Goal: Task Accomplishment & Management: Use online tool/utility

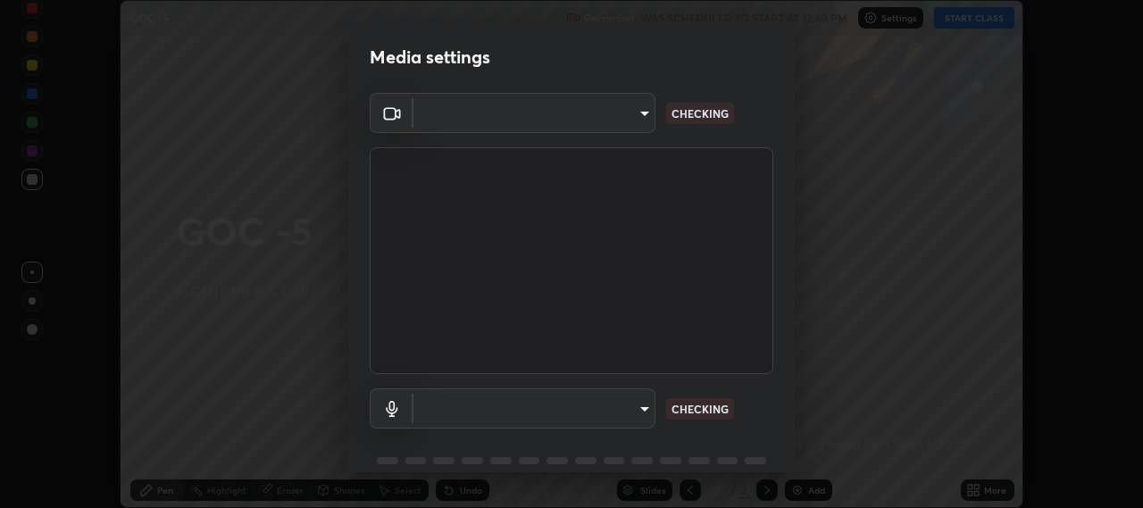
scroll to position [78, 0]
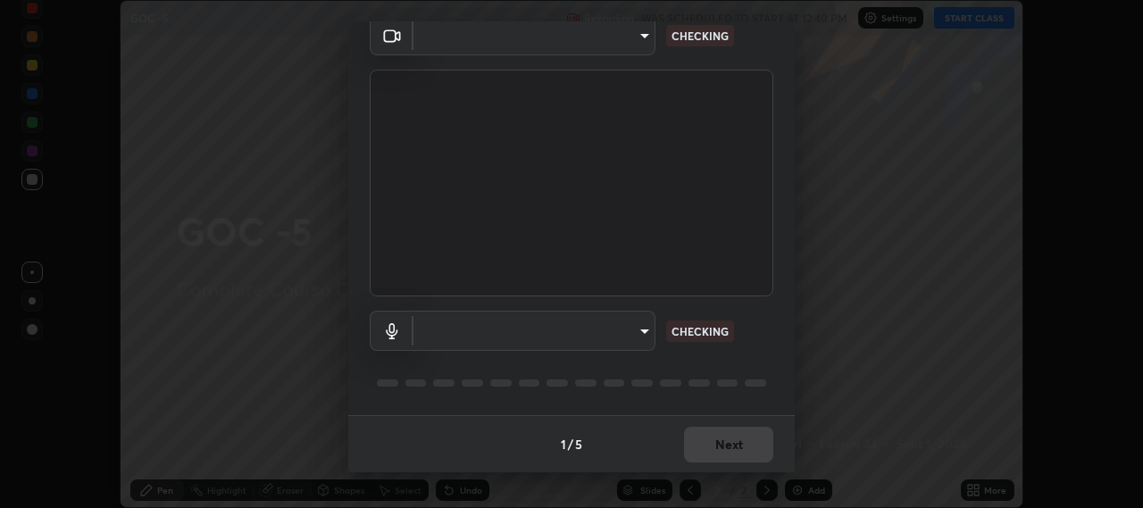
type input "b317e01ce44dabc3be8dd9fbd21c4c94838353ba5ba3926cf423050bf086703d"
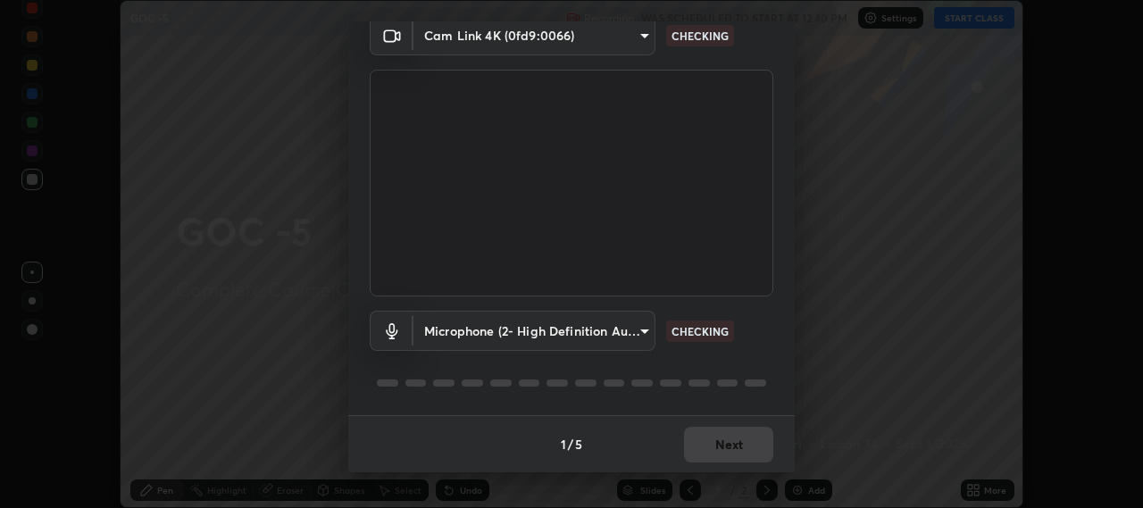
click at [632, 330] on body "Erase all GOC -5 Recording WAS SCHEDULED TO START AT 12:40 PM Settings START CL…" at bounding box center [571, 254] width 1143 height 508
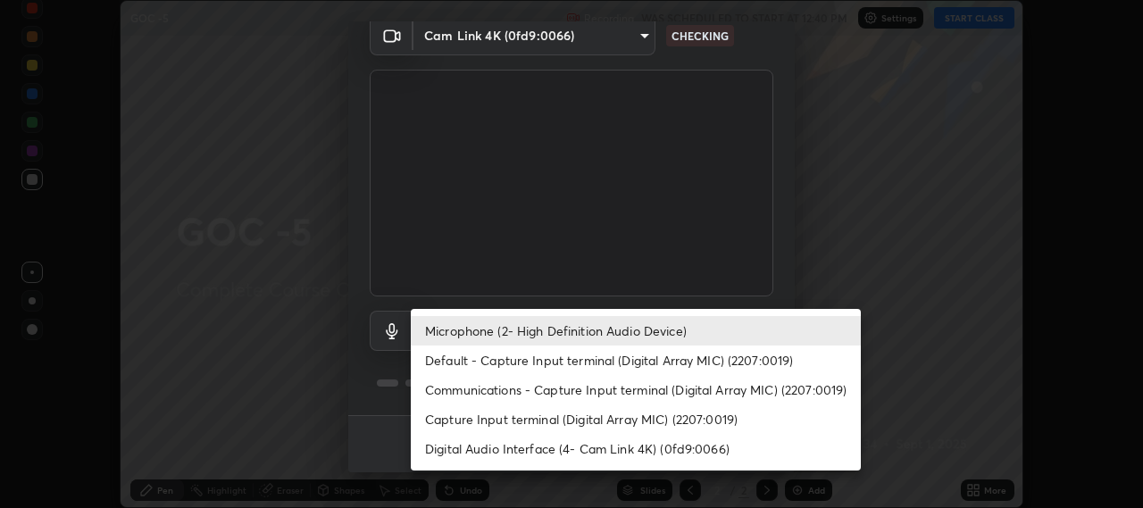
click at [576, 356] on li "Default - Capture Input terminal (Digital Array MIC) (2207:0019)" at bounding box center [636, 360] width 450 height 29
type input "default"
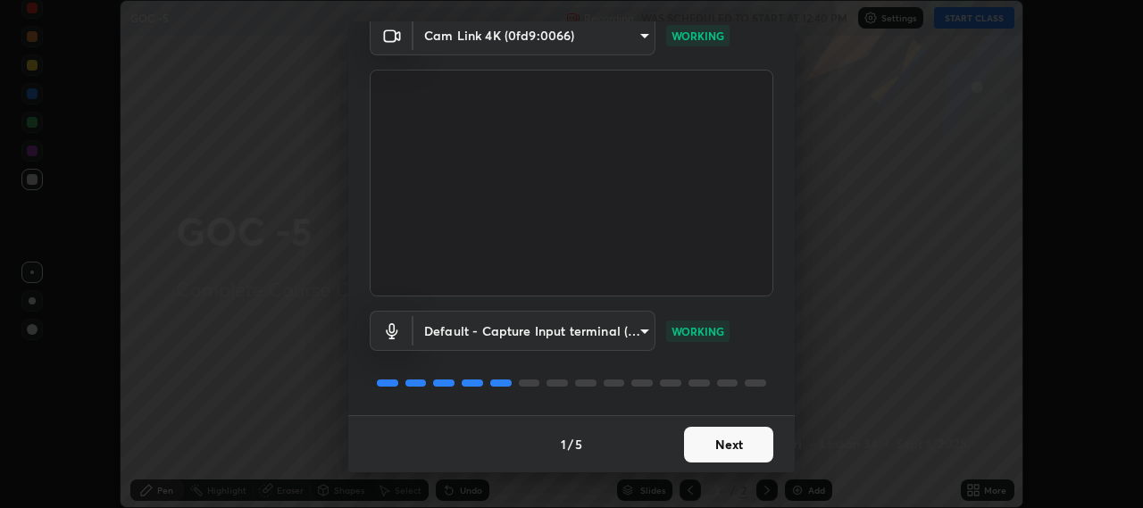
click at [733, 447] on button "Next" at bounding box center [728, 445] width 89 height 36
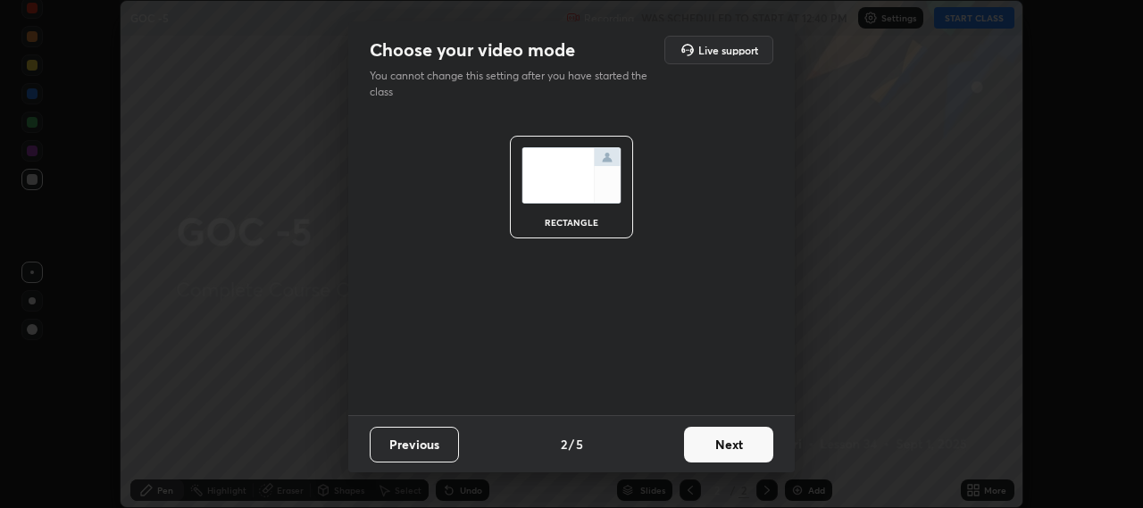
click at [734, 447] on button "Next" at bounding box center [728, 445] width 89 height 36
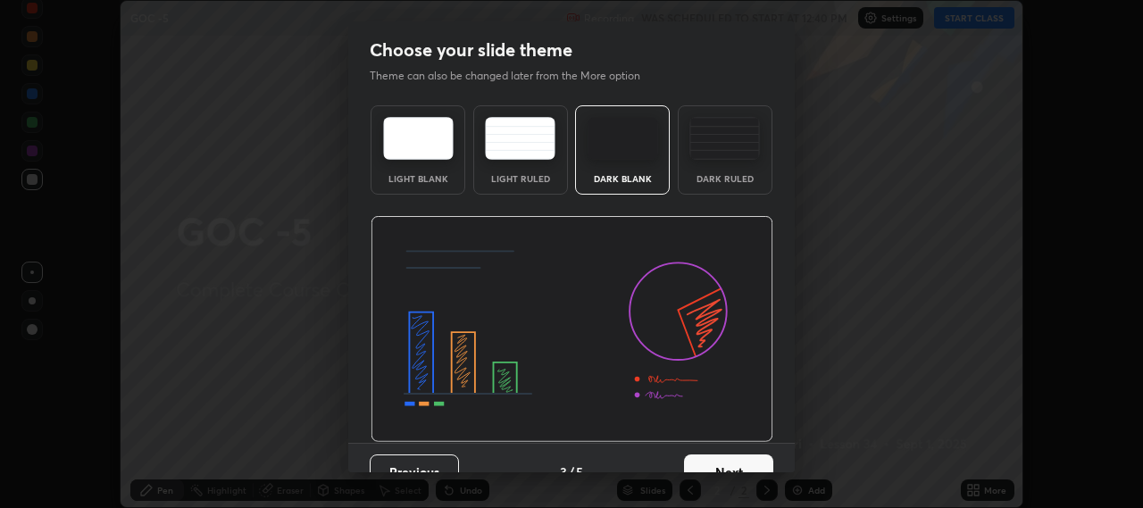
click at [753, 464] on button "Next" at bounding box center [728, 473] width 89 height 36
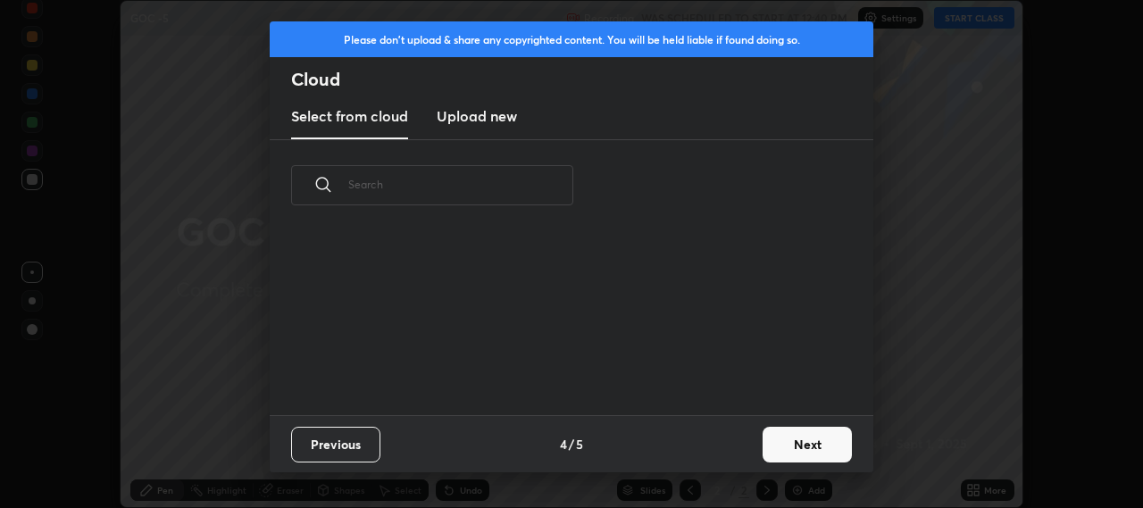
click at [774, 457] on button "Next" at bounding box center [807, 445] width 89 height 36
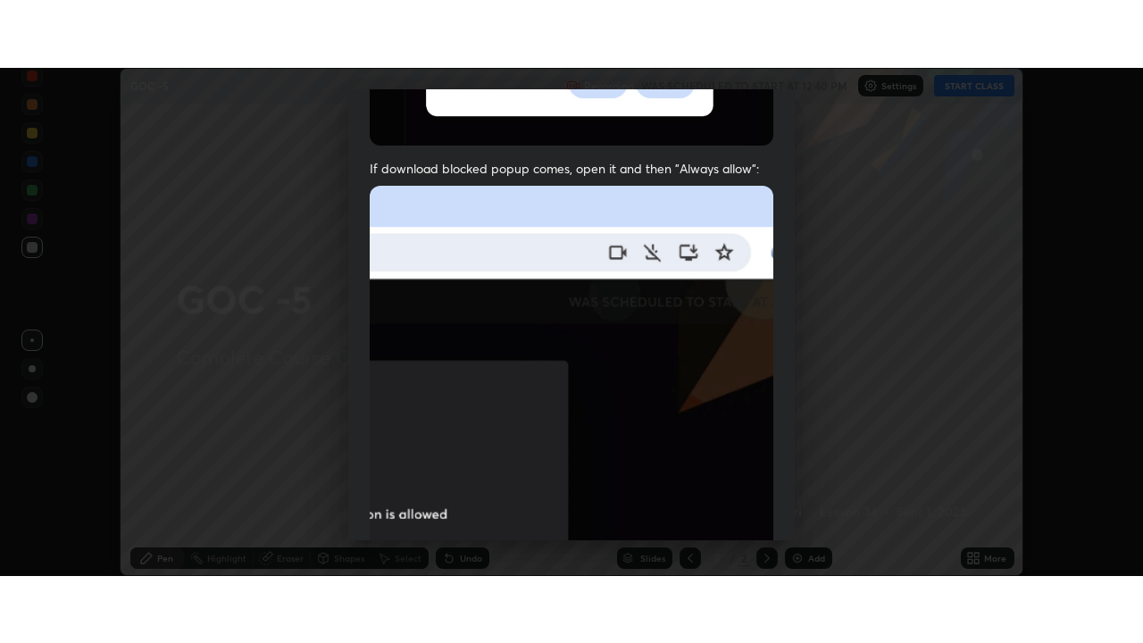
scroll to position [442, 0]
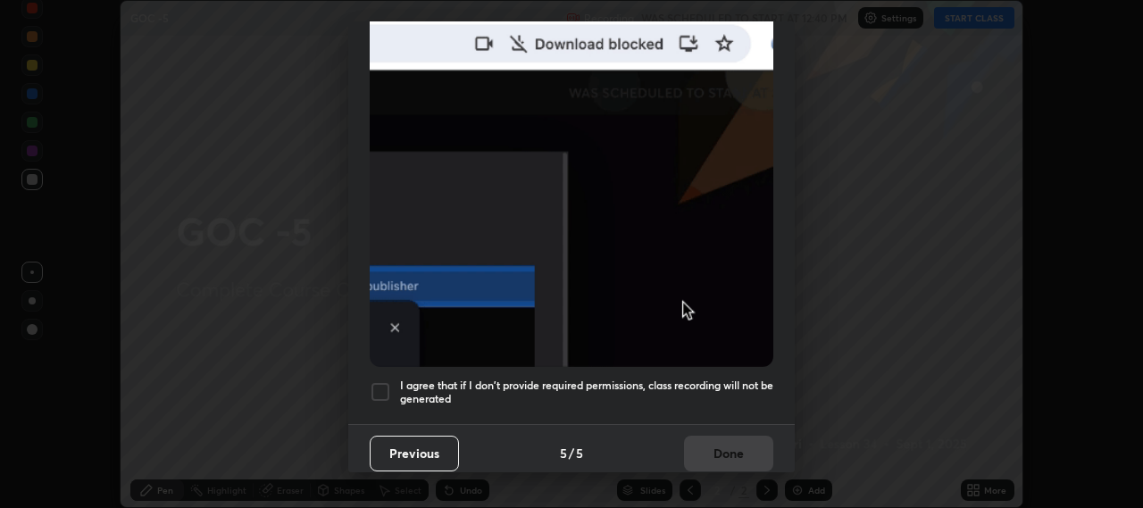
click at [393, 381] on div "I agree that if I don't provide required permissions, class recording will not …" at bounding box center [572, 391] width 404 height 21
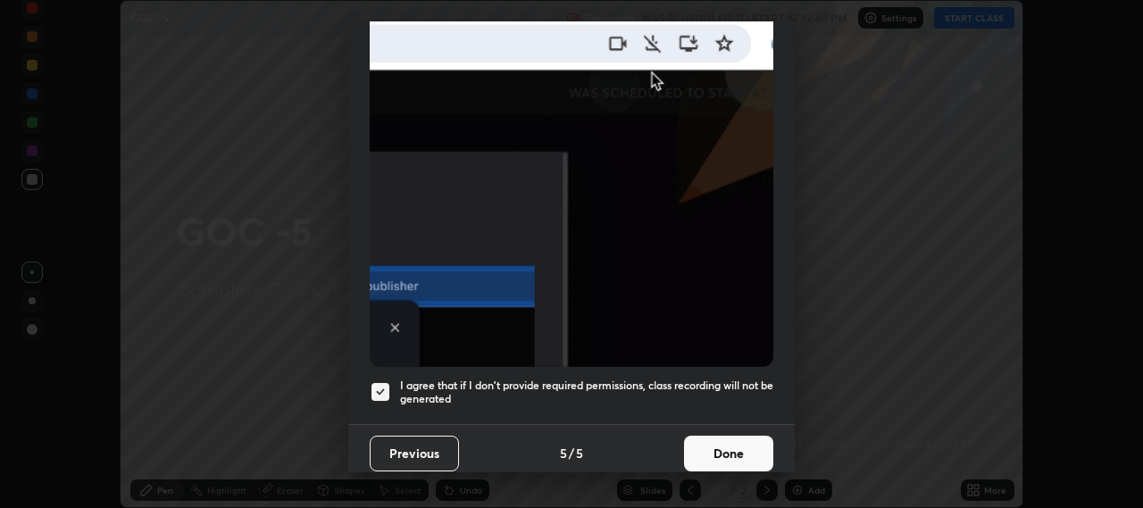
click at [745, 441] on button "Done" at bounding box center [728, 454] width 89 height 36
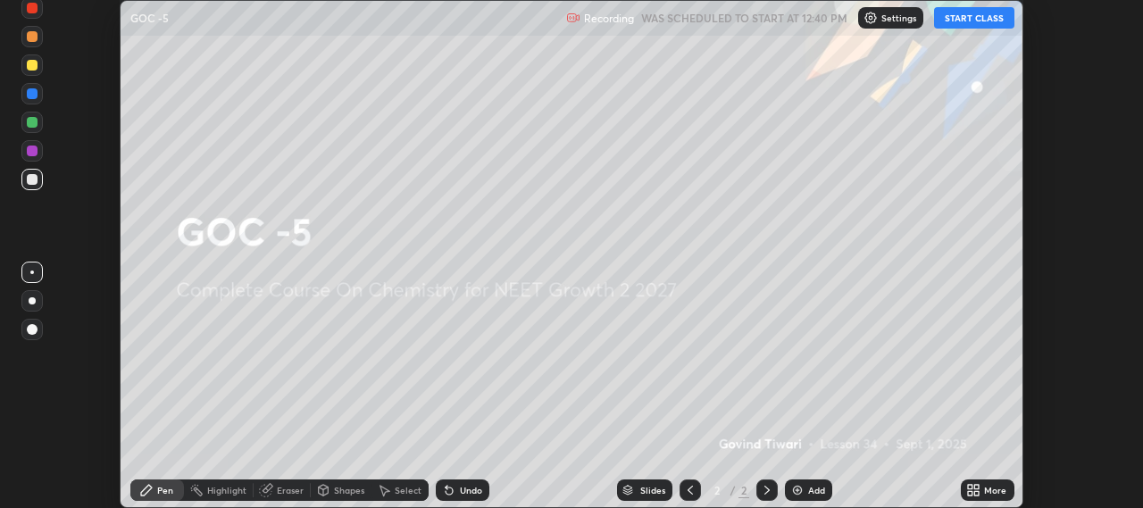
click at [984, 493] on div "More" at bounding box center [988, 490] width 54 height 21
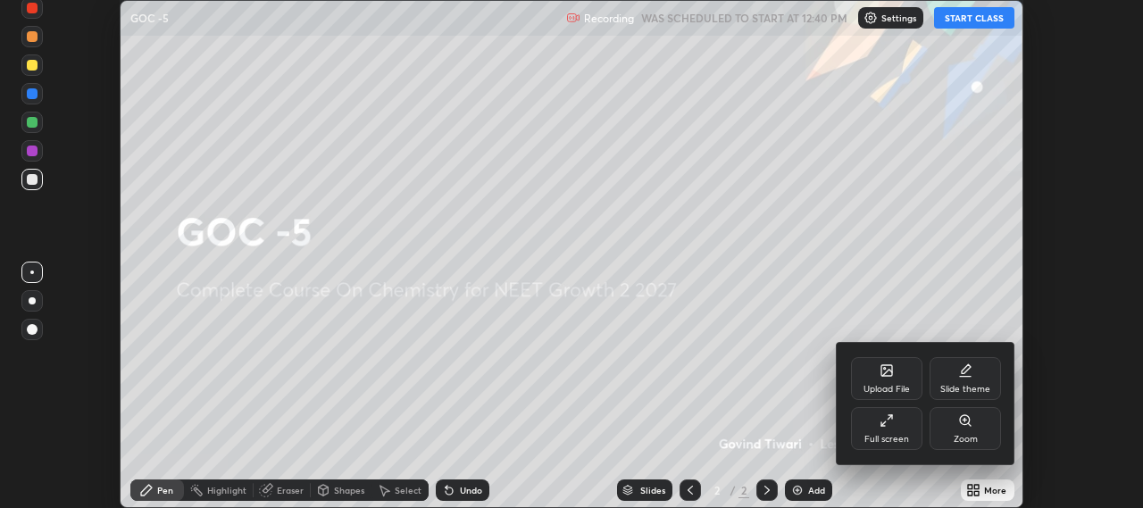
click at [914, 431] on div "Full screen" at bounding box center [886, 428] width 71 height 43
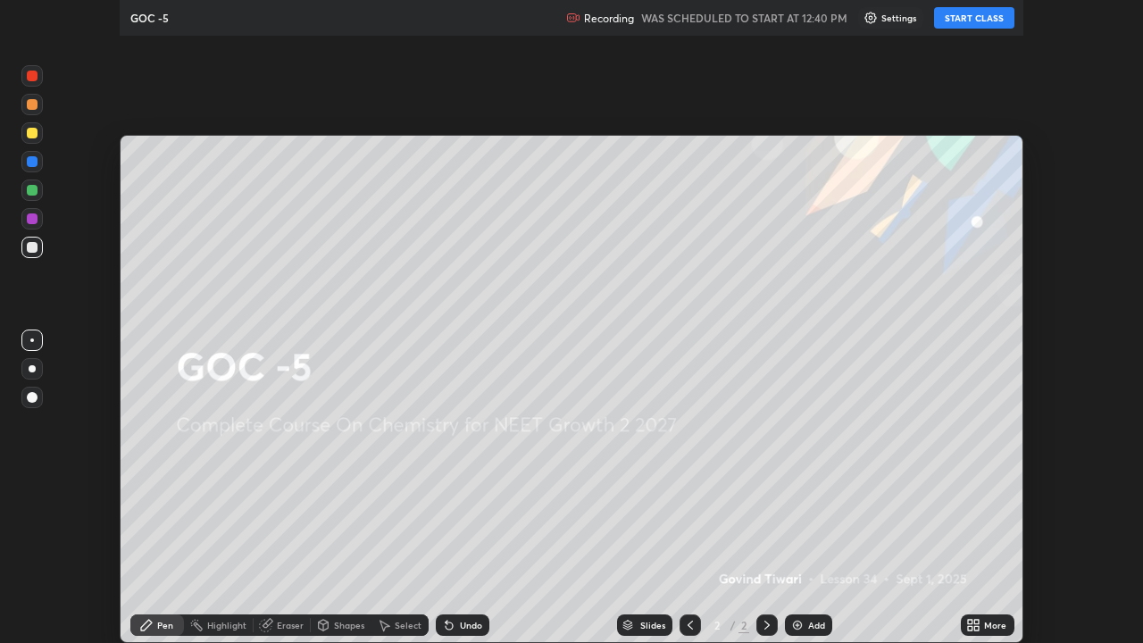
scroll to position [643, 1143]
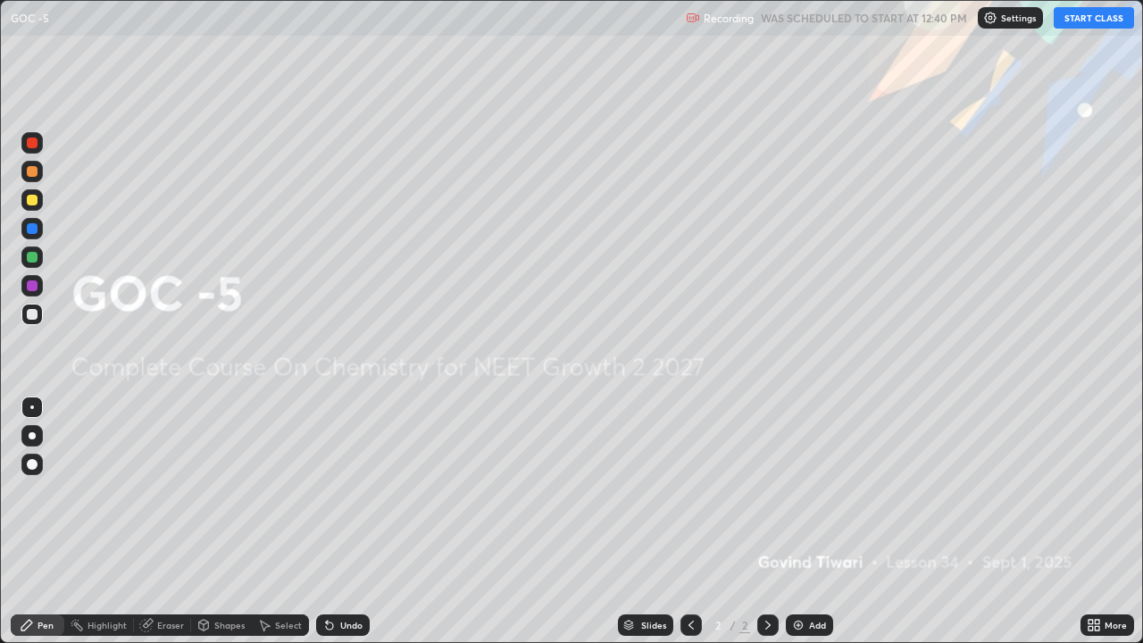
click at [1089, 20] on button "START CLASS" at bounding box center [1094, 17] width 80 height 21
click at [807, 507] on div "Add" at bounding box center [809, 625] width 47 height 21
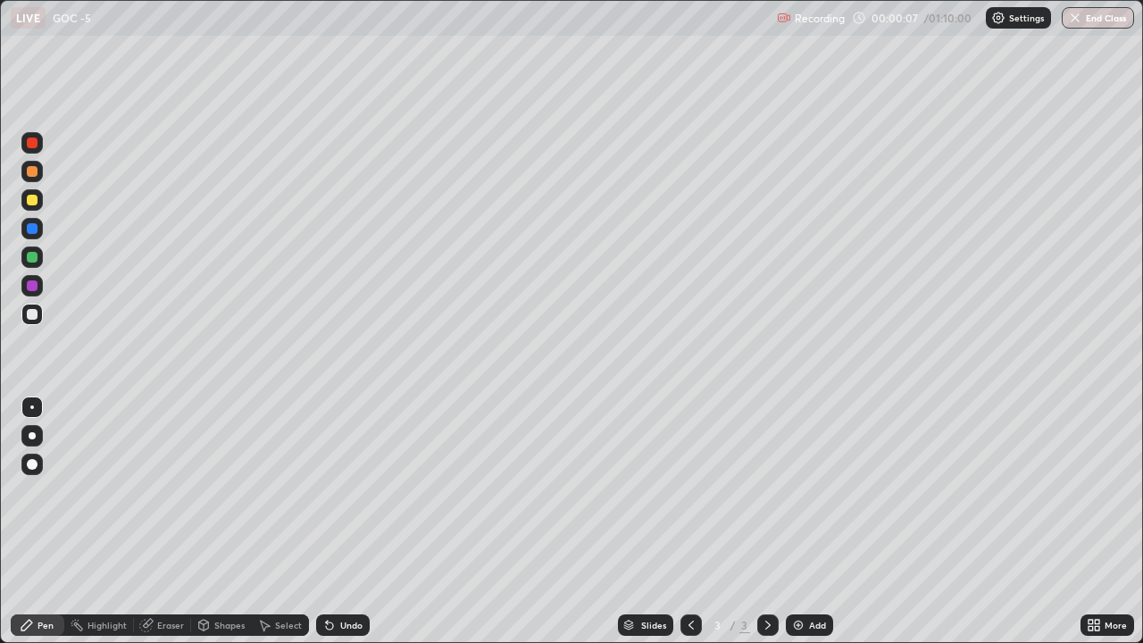
click at [29, 197] on div at bounding box center [32, 200] width 11 height 11
click at [35, 462] on div at bounding box center [32, 464] width 11 height 11
click at [30, 314] on div at bounding box center [32, 314] width 11 height 11
click at [33, 202] on div at bounding box center [32, 200] width 11 height 11
click at [37, 319] on div at bounding box center [31, 314] width 21 height 21
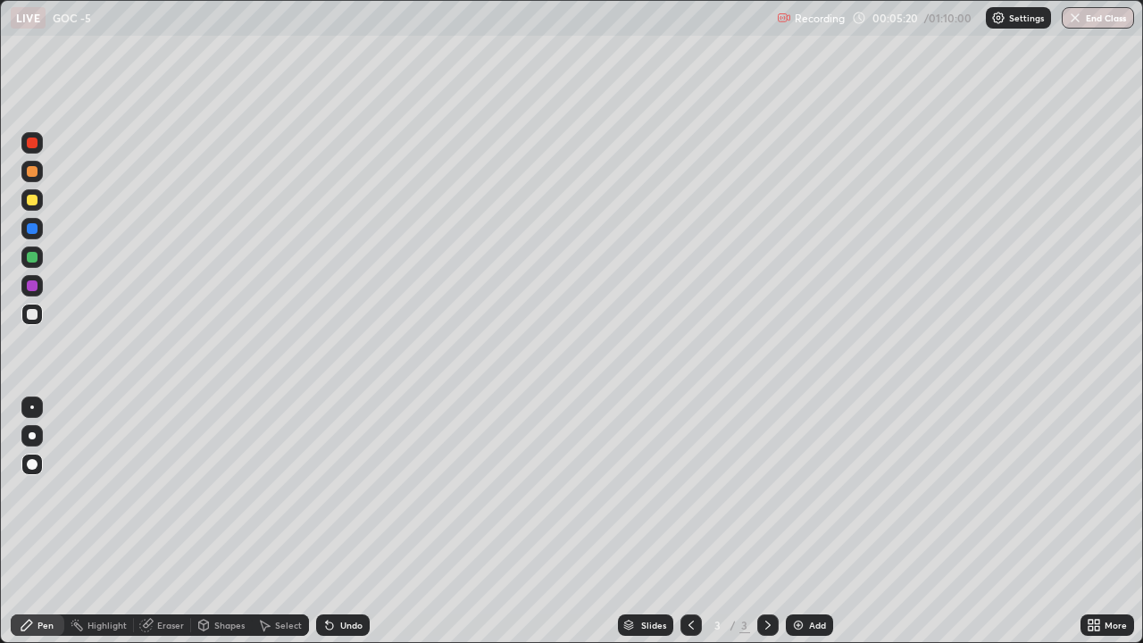
click at [33, 199] on div at bounding box center [32, 200] width 11 height 11
click at [791, 507] on img at bounding box center [798, 625] width 14 height 14
click at [33, 318] on div at bounding box center [32, 314] width 11 height 11
click at [33, 255] on div at bounding box center [32, 257] width 11 height 11
click at [31, 317] on div at bounding box center [32, 314] width 11 height 11
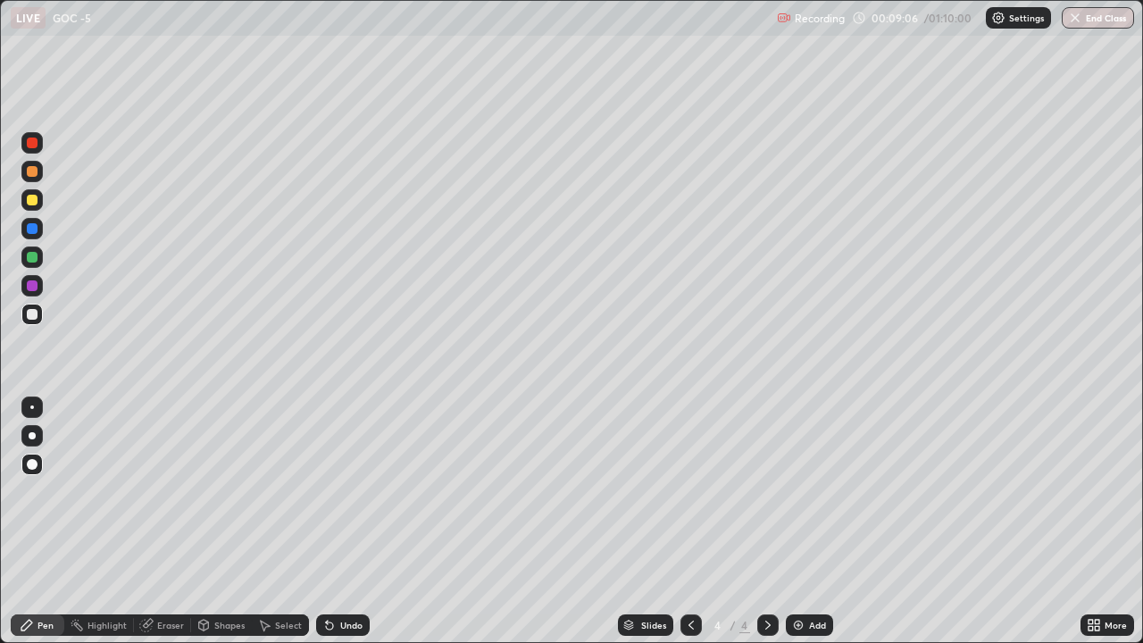
click at [148, 507] on div "Eraser" at bounding box center [162, 625] width 57 height 21
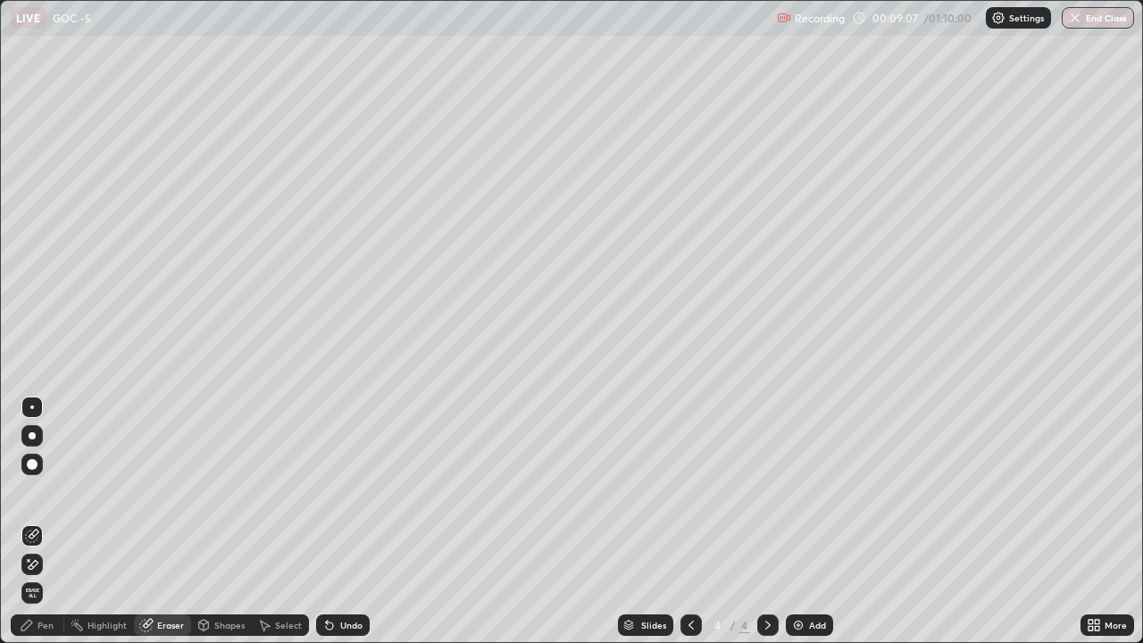
click at [35, 507] on icon at bounding box center [32, 564] width 14 height 15
click at [37, 507] on div "Pen" at bounding box center [38, 625] width 54 height 21
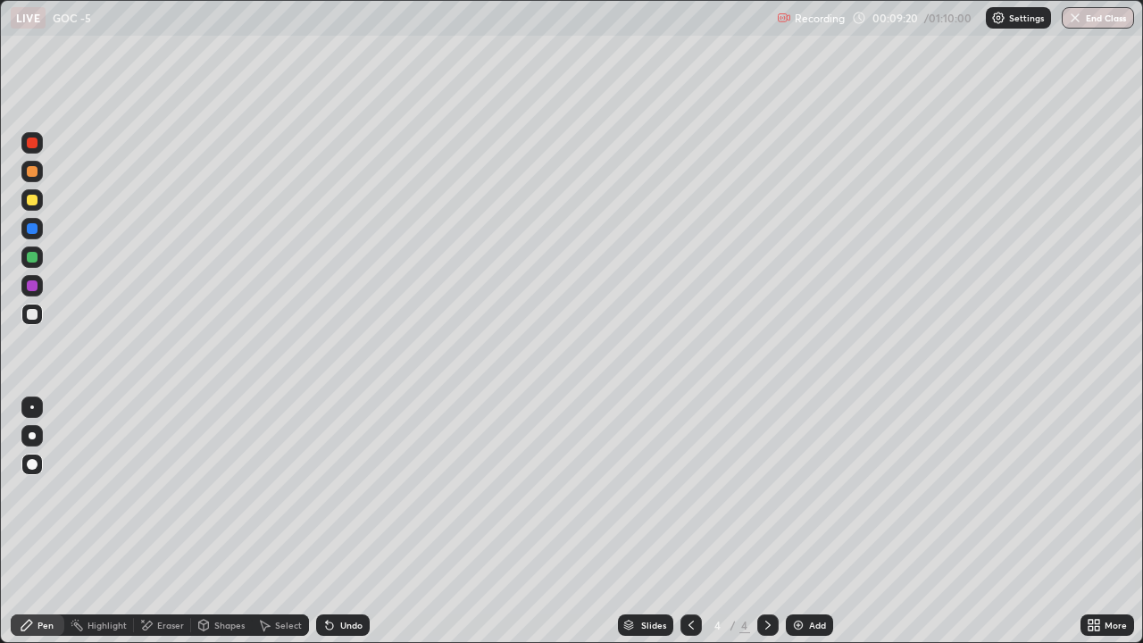
click at [155, 507] on div "Eraser" at bounding box center [162, 625] width 57 height 21
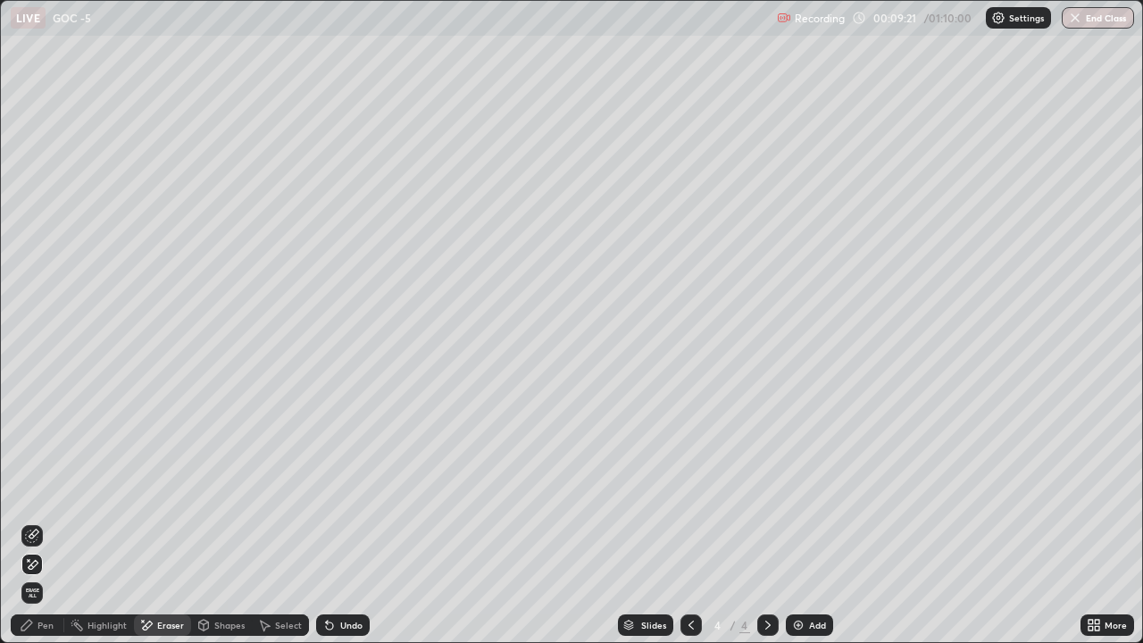
click at [37, 507] on div "Pen" at bounding box center [38, 625] width 54 height 21
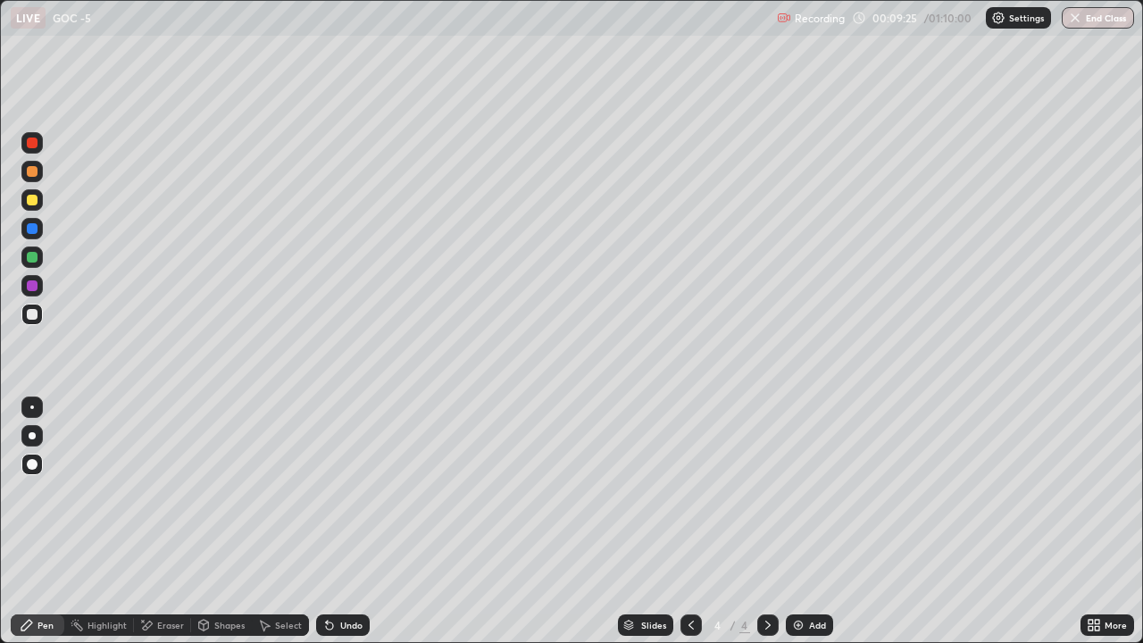
click at [27, 203] on div at bounding box center [32, 200] width 11 height 11
click at [34, 439] on div at bounding box center [31, 435] width 21 height 21
click at [28, 318] on div at bounding box center [32, 314] width 11 height 11
click at [690, 507] on icon at bounding box center [691, 625] width 14 height 14
click at [153, 507] on div "Eraser" at bounding box center [162, 625] width 57 height 21
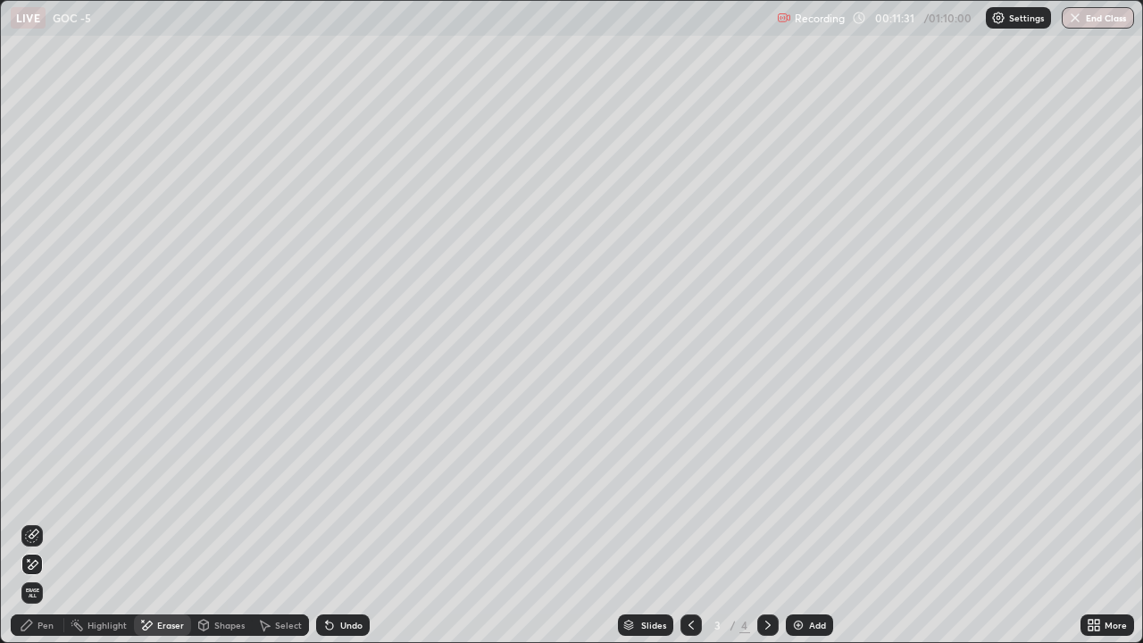
click at [38, 507] on div "Pen" at bounding box center [46, 625] width 16 height 9
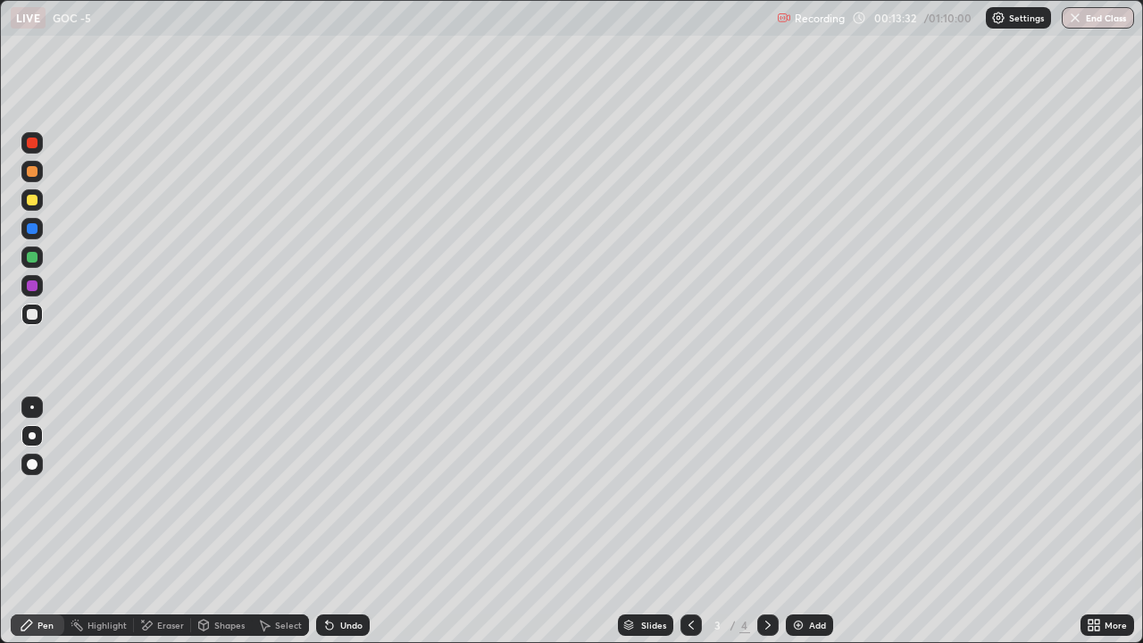
click at [184, 507] on div "Eraser" at bounding box center [162, 625] width 57 height 21
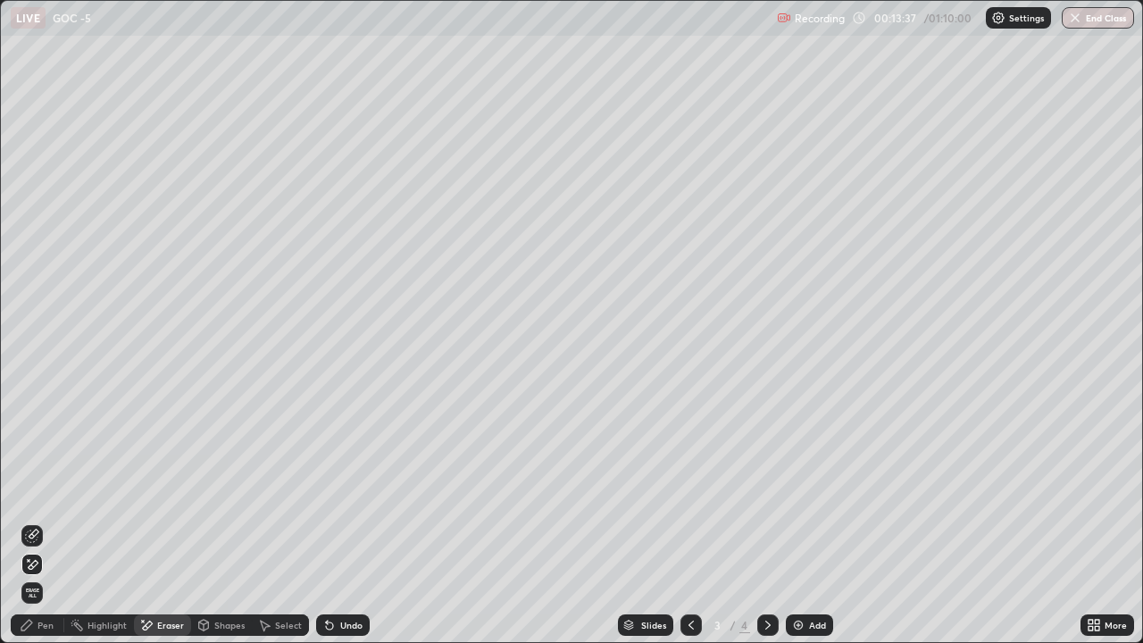
click at [43, 507] on div "Pen" at bounding box center [46, 625] width 16 height 9
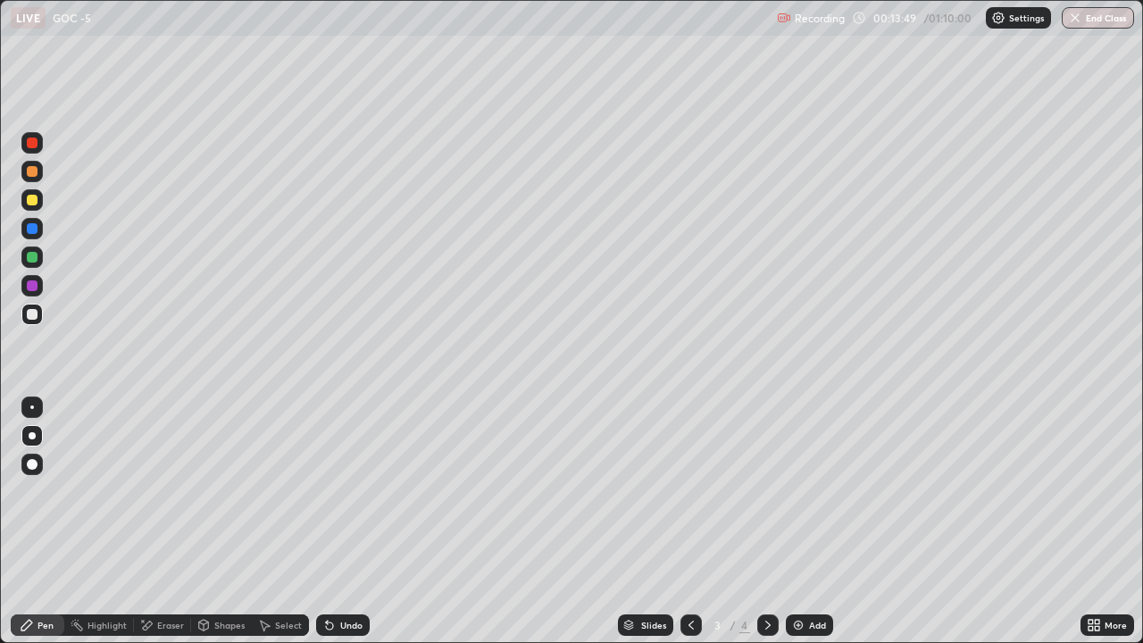
click at [29, 258] on div at bounding box center [32, 257] width 11 height 11
click at [26, 314] on div at bounding box center [31, 314] width 21 height 21
click at [766, 507] on icon at bounding box center [768, 625] width 14 height 14
click at [151, 507] on icon at bounding box center [148, 625] width 10 height 9
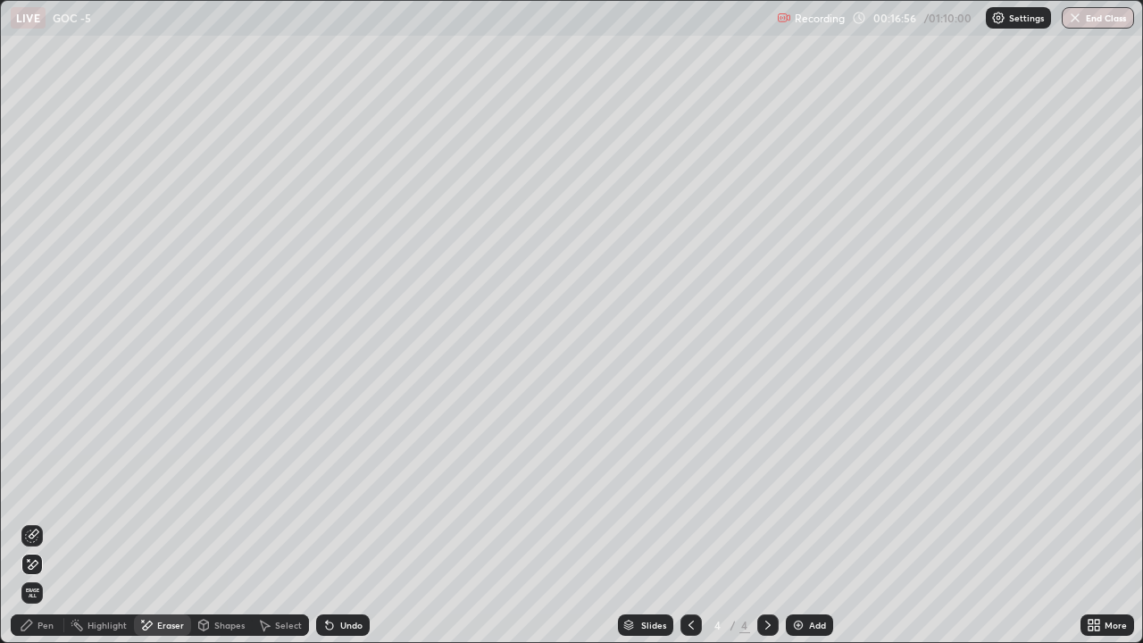
click at [32, 507] on div "Pen" at bounding box center [38, 625] width 54 height 21
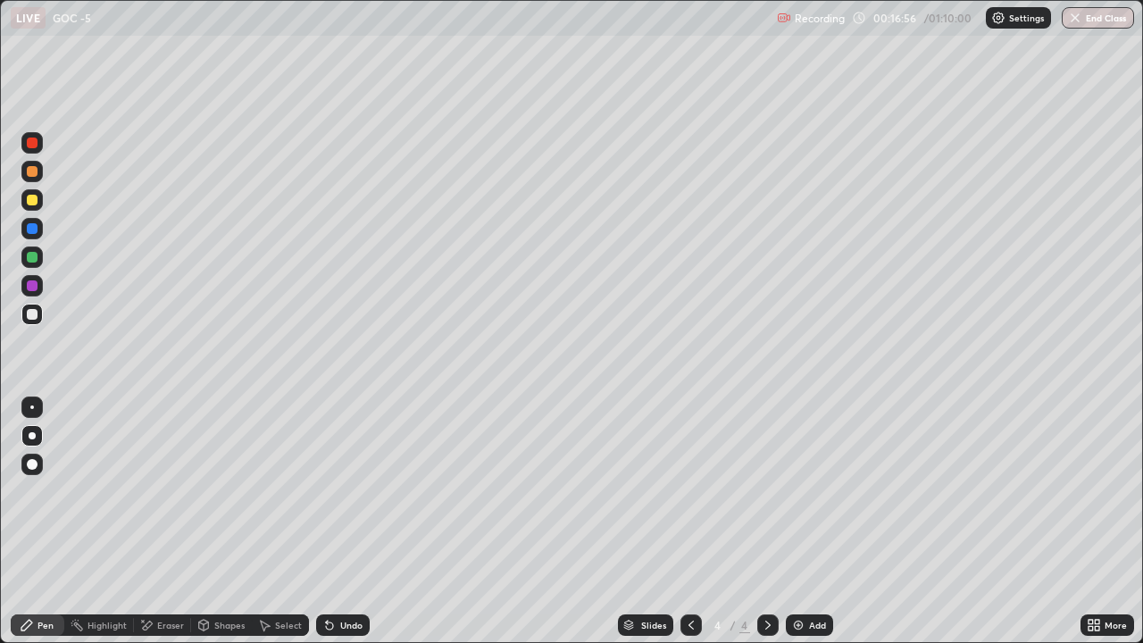
click at [33, 200] on div at bounding box center [32, 200] width 11 height 11
click at [25, 315] on div at bounding box center [31, 314] width 21 height 21
click at [691, 507] on icon at bounding box center [691, 625] width 14 height 14
click at [165, 507] on div "Eraser" at bounding box center [170, 625] width 27 height 9
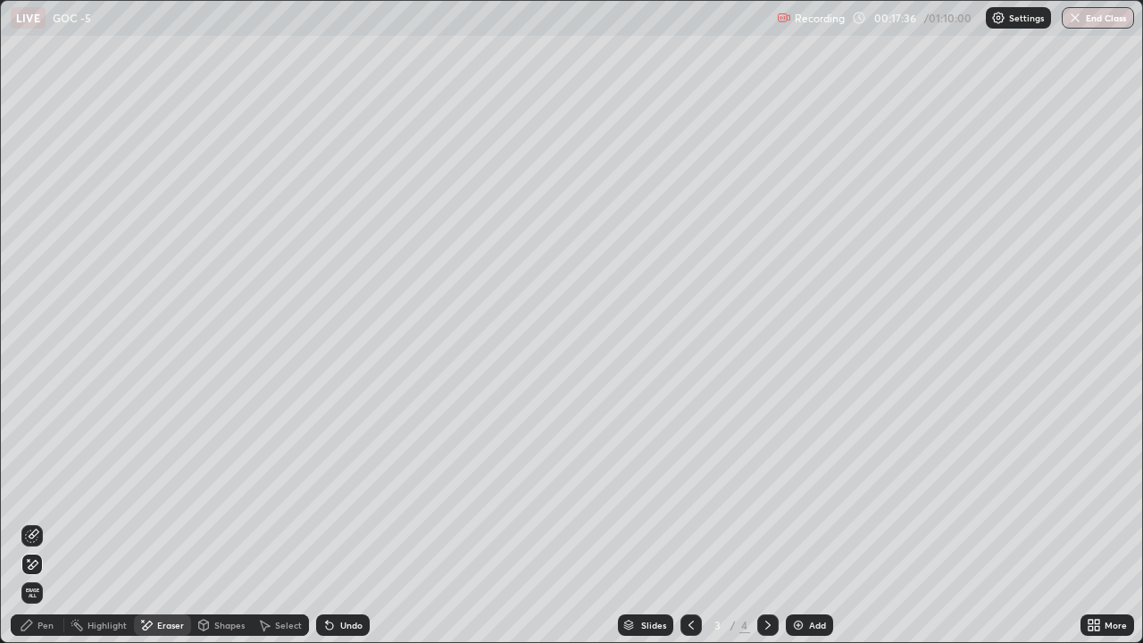
click at [49, 507] on div "Pen" at bounding box center [46, 625] width 16 height 9
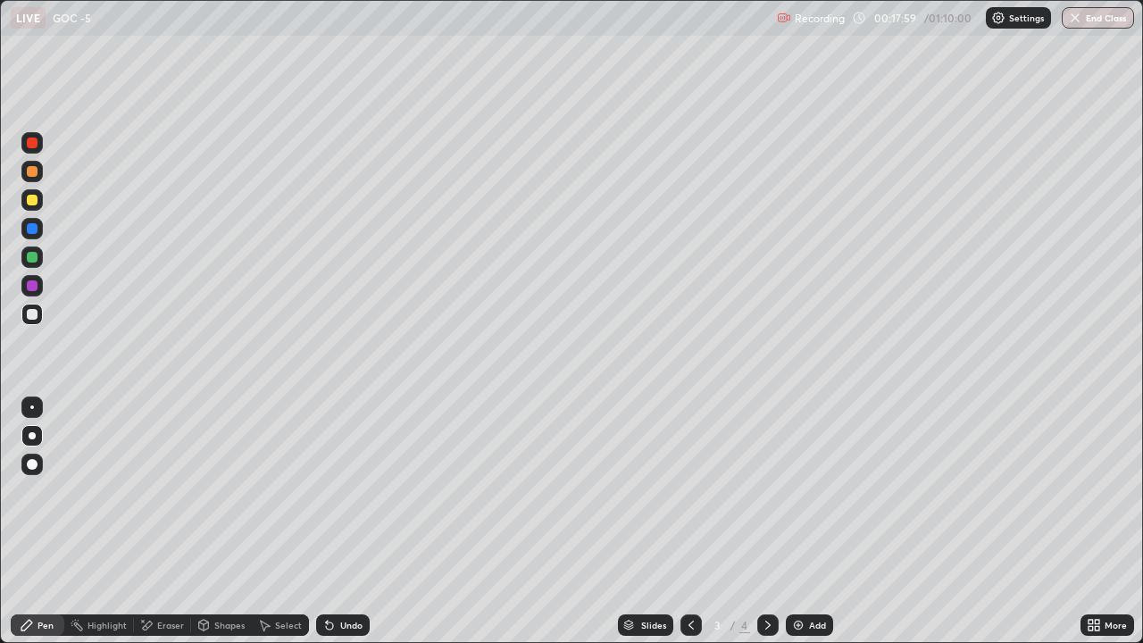
click at [766, 507] on icon at bounding box center [768, 625] width 14 height 14
click at [32, 202] on div at bounding box center [32, 200] width 11 height 11
click at [32, 407] on div at bounding box center [32, 408] width 4 height 4
click at [40, 310] on div at bounding box center [31, 314] width 21 height 21
click at [25, 435] on div at bounding box center [31, 435] width 21 height 21
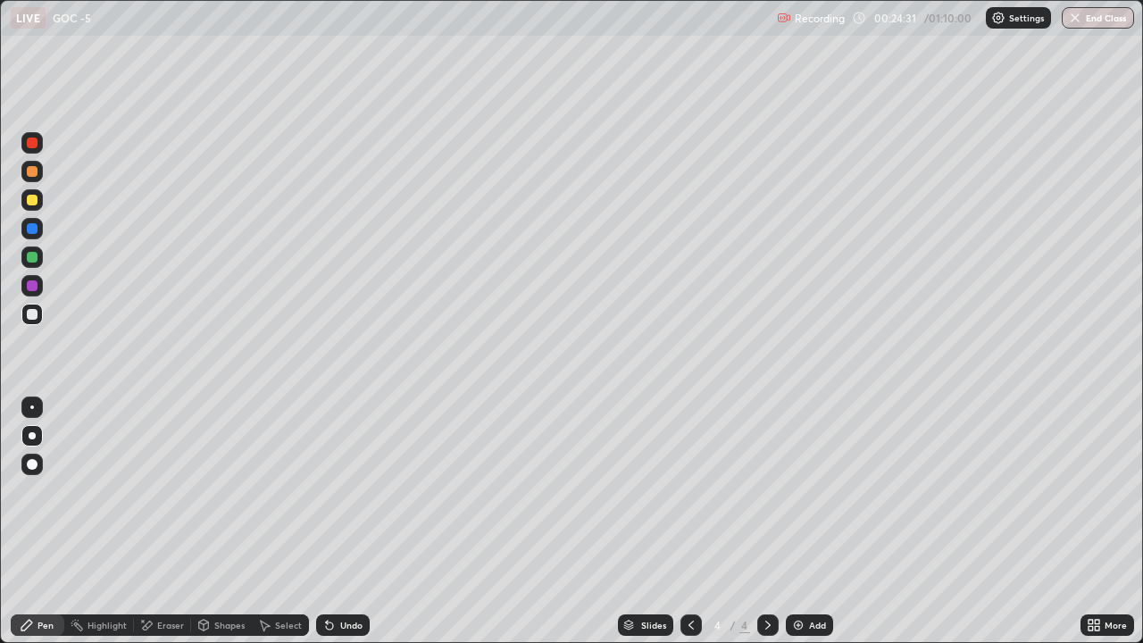
click at [766, 507] on icon at bounding box center [768, 625] width 14 height 14
click at [793, 507] on img at bounding box center [798, 625] width 14 height 14
click at [35, 465] on div at bounding box center [32, 464] width 11 height 11
click at [32, 201] on div at bounding box center [32, 200] width 11 height 11
click at [36, 313] on div at bounding box center [32, 314] width 11 height 11
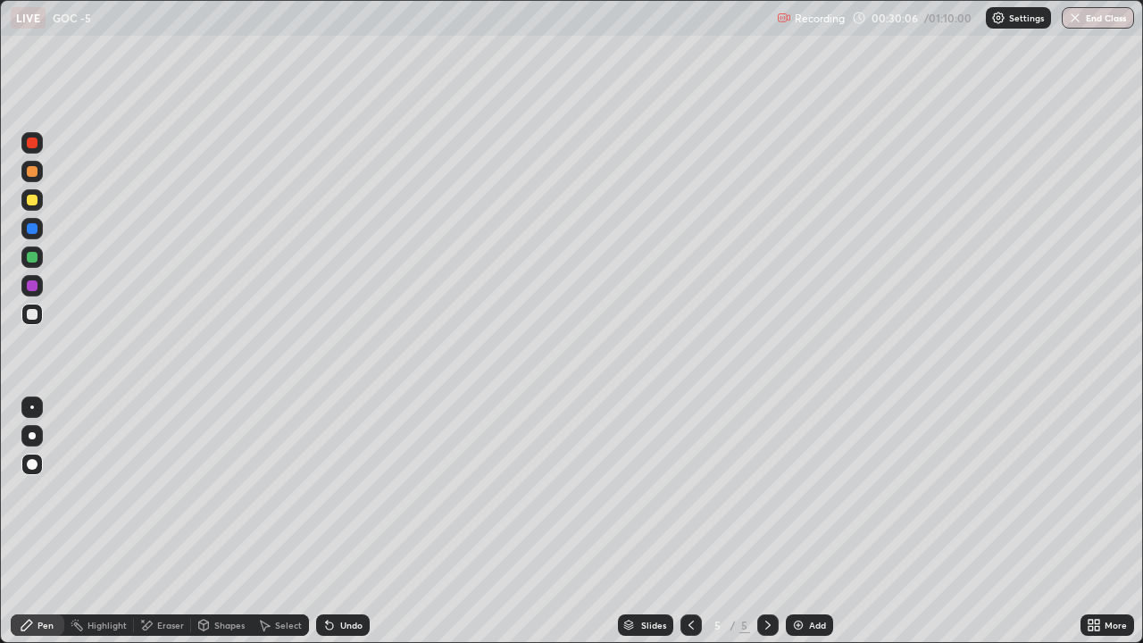
click at [789, 507] on div "Add" at bounding box center [809, 625] width 47 height 21
click at [33, 200] on div at bounding box center [32, 200] width 11 height 11
click at [30, 314] on div at bounding box center [32, 314] width 11 height 11
click at [29, 433] on div at bounding box center [32, 435] width 7 height 7
click at [690, 507] on icon at bounding box center [691, 625] width 14 height 14
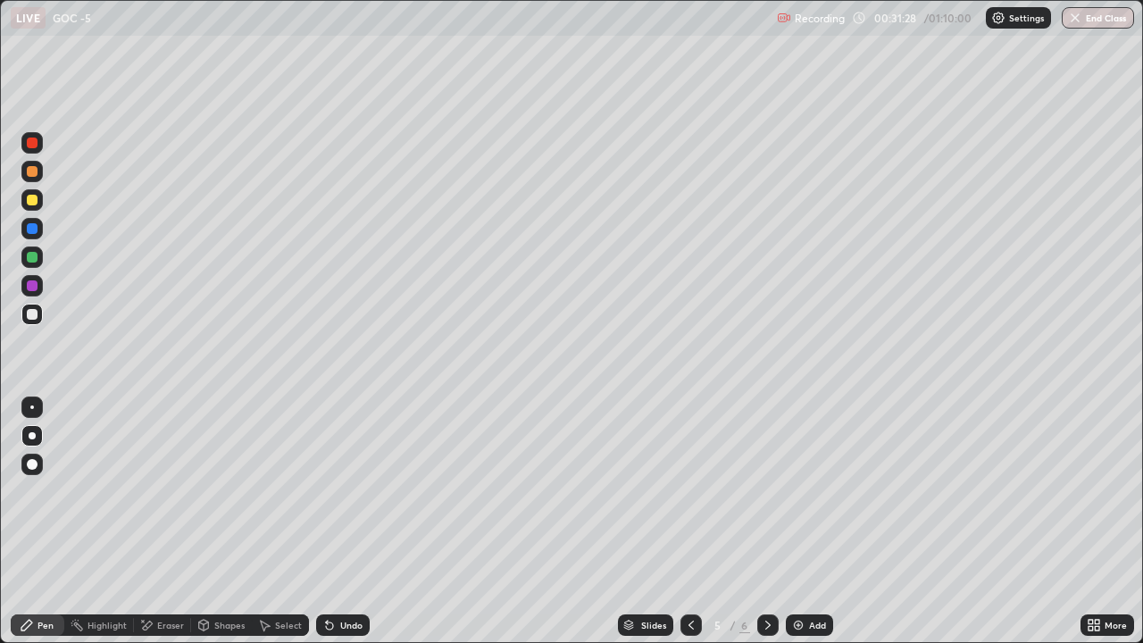
click at [766, 507] on icon at bounding box center [768, 625] width 14 height 14
click at [36, 256] on div at bounding box center [32, 257] width 11 height 11
click at [690, 507] on icon at bounding box center [691, 625] width 14 height 14
click at [37, 319] on div at bounding box center [31, 314] width 21 height 21
click at [38, 259] on div at bounding box center [31, 257] width 21 height 21
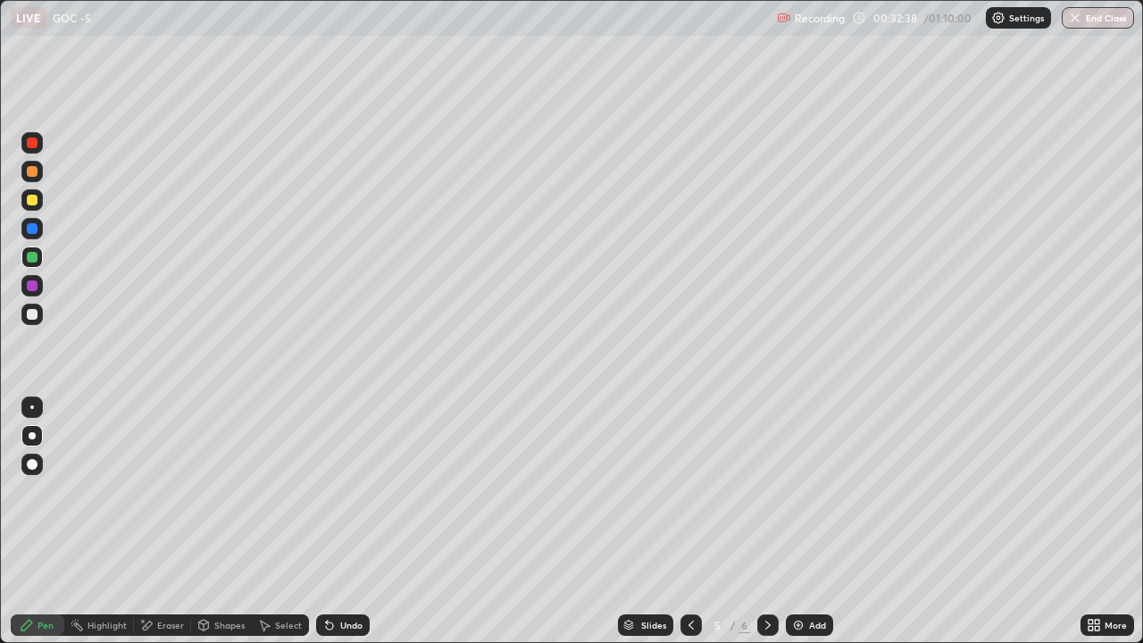
click at [766, 507] on icon at bounding box center [768, 625] width 14 height 14
click at [37, 203] on div at bounding box center [32, 200] width 11 height 11
click at [33, 314] on div at bounding box center [32, 314] width 11 height 11
click at [29, 201] on div at bounding box center [32, 200] width 11 height 11
click at [766, 507] on icon at bounding box center [768, 625] width 5 height 9
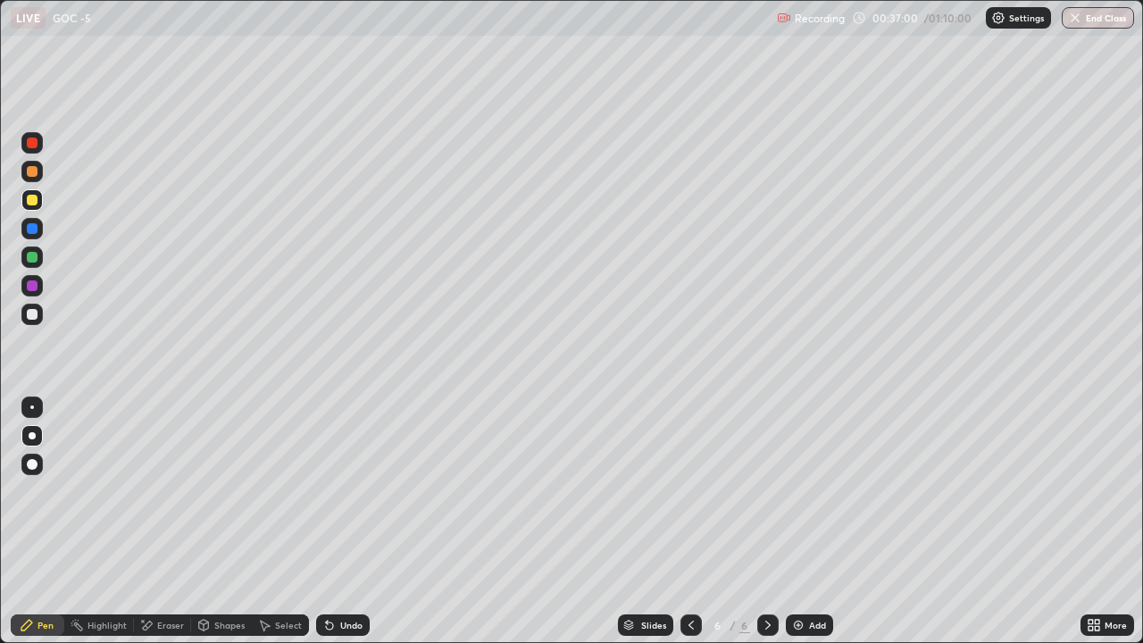
click at [793, 507] on img at bounding box center [798, 625] width 14 height 14
click at [33, 313] on div at bounding box center [32, 314] width 11 height 11
click at [40, 209] on div at bounding box center [31, 200] width 21 height 29
click at [29, 315] on div at bounding box center [32, 314] width 11 height 11
click at [36, 202] on div at bounding box center [32, 200] width 11 height 11
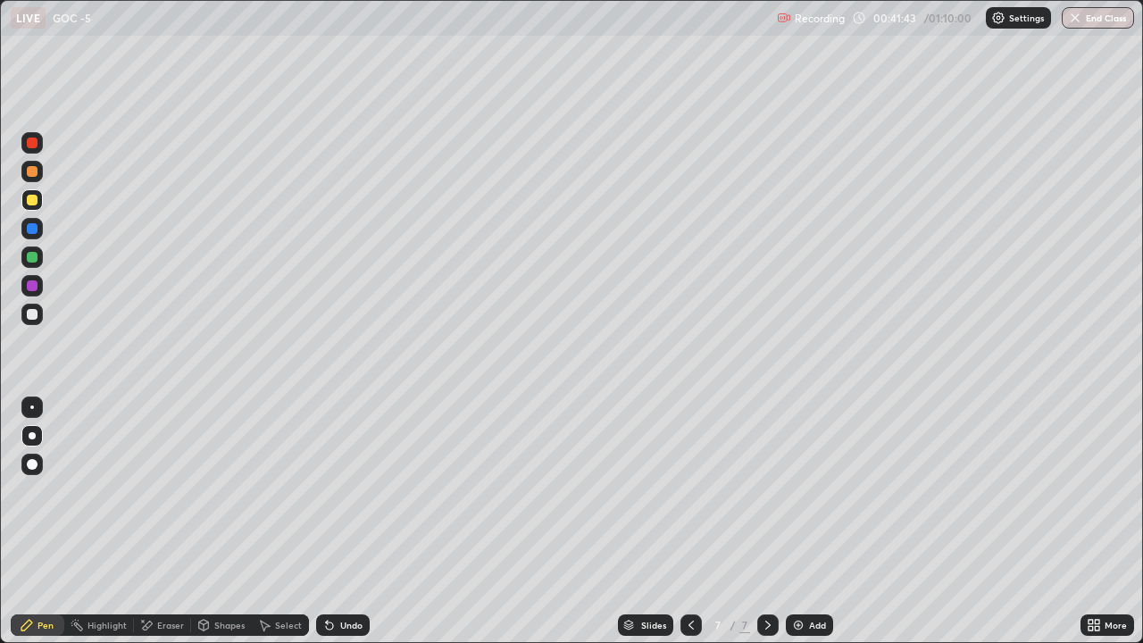
click at [30, 314] on div at bounding box center [32, 314] width 11 height 11
click at [765, 507] on icon at bounding box center [768, 625] width 14 height 14
click at [793, 507] on img at bounding box center [798, 625] width 14 height 14
click at [29, 257] on div at bounding box center [32, 257] width 11 height 11
click at [32, 201] on div at bounding box center [32, 200] width 11 height 11
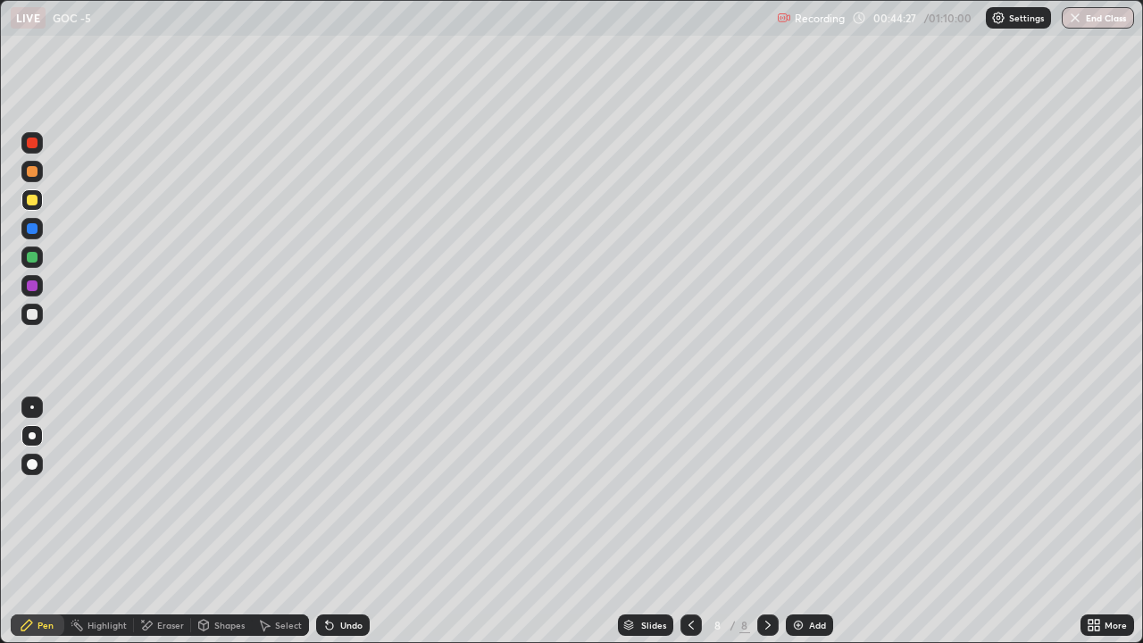
click at [34, 255] on div at bounding box center [32, 257] width 11 height 11
click at [34, 314] on div at bounding box center [32, 314] width 11 height 11
click at [35, 205] on div at bounding box center [32, 200] width 11 height 11
click at [27, 318] on div at bounding box center [32, 314] width 11 height 11
click at [31, 261] on div at bounding box center [32, 257] width 11 height 11
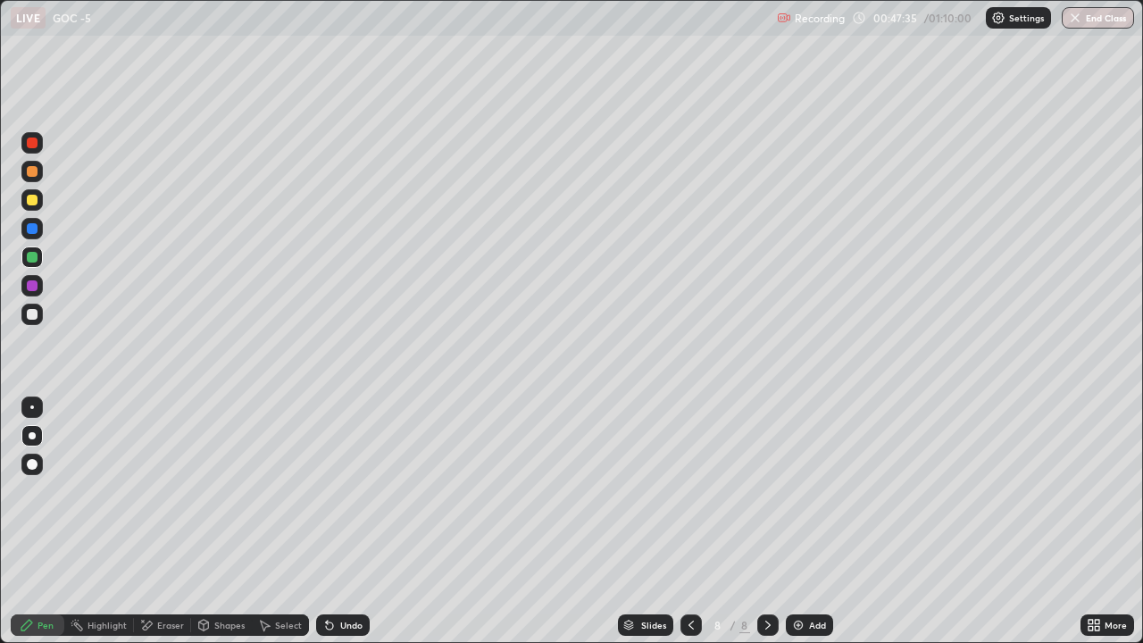
click at [687, 507] on icon at bounding box center [691, 625] width 14 height 14
click at [684, 507] on icon at bounding box center [691, 625] width 14 height 14
click at [35, 202] on div at bounding box center [32, 200] width 11 height 11
click at [766, 507] on icon at bounding box center [768, 625] width 14 height 14
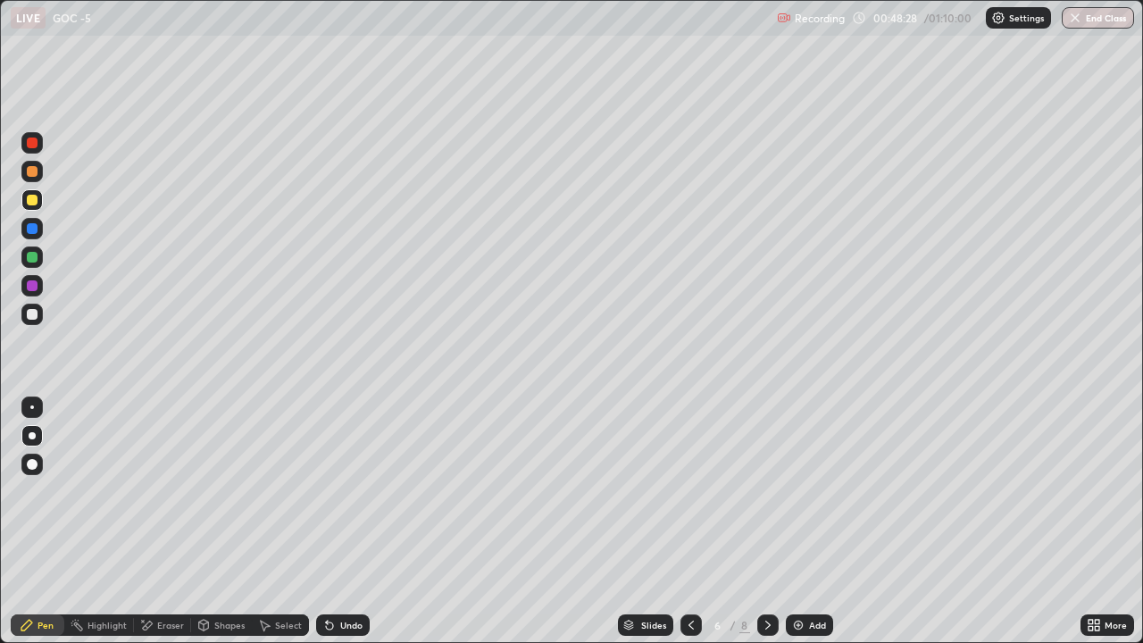
click at [767, 507] on icon at bounding box center [768, 625] width 5 height 9
click at [690, 507] on icon at bounding box center [691, 625] width 14 height 14
click at [692, 507] on icon at bounding box center [691, 625] width 14 height 14
click at [32, 407] on div at bounding box center [32, 408] width 4 height 4
click at [39, 254] on div at bounding box center [31, 257] width 21 height 21
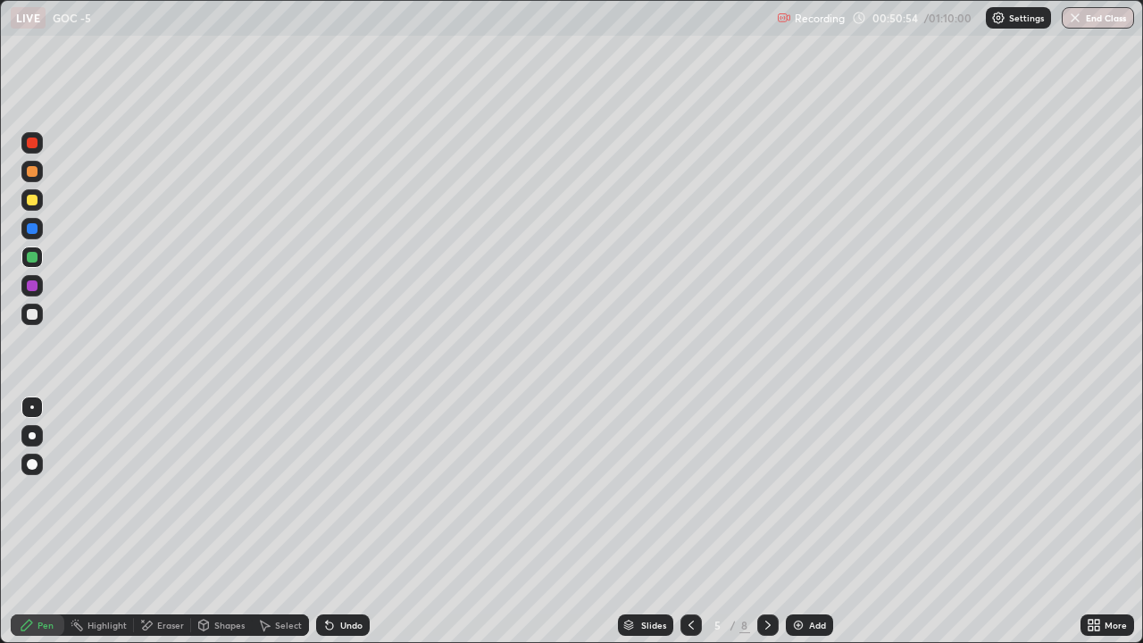
click at [162, 507] on div "Eraser" at bounding box center [170, 625] width 27 height 9
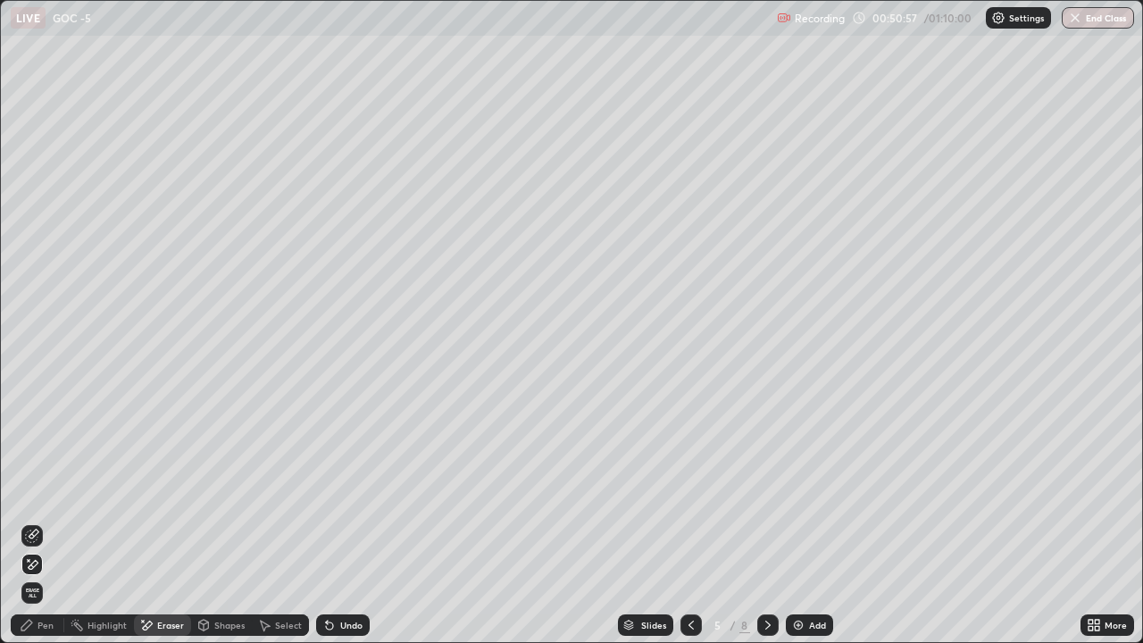
click at [32, 507] on icon at bounding box center [32, 536] width 14 height 14
click at [46, 507] on div "Pen" at bounding box center [46, 625] width 16 height 9
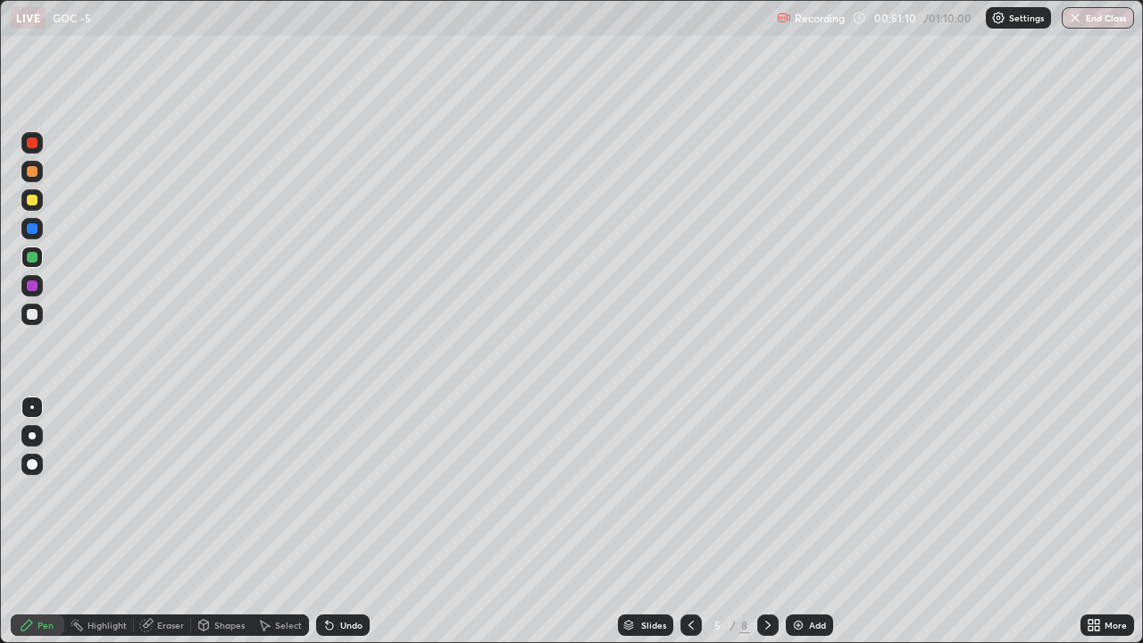
click at [36, 316] on div at bounding box center [32, 314] width 11 height 11
click at [766, 507] on icon at bounding box center [768, 625] width 14 height 14
click at [28, 199] on div at bounding box center [32, 200] width 11 height 11
click at [690, 507] on icon at bounding box center [691, 625] width 5 height 9
click at [764, 507] on icon at bounding box center [768, 625] width 14 height 14
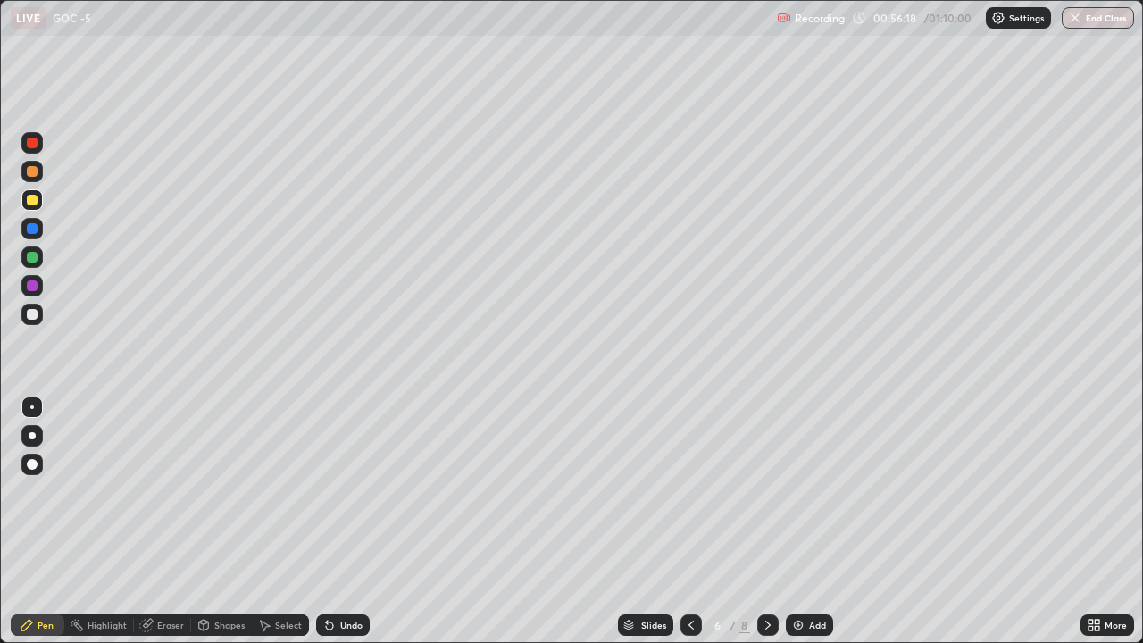
click at [29, 314] on div at bounding box center [32, 314] width 11 height 11
click at [758, 507] on div at bounding box center [768, 625] width 21 height 21
click at [766, 507] on icon at bounding box center [768, 625] width 14 height 14
click at [153, 507] on div "Eraser" at bounding box center [162, 625] width 57 height 21
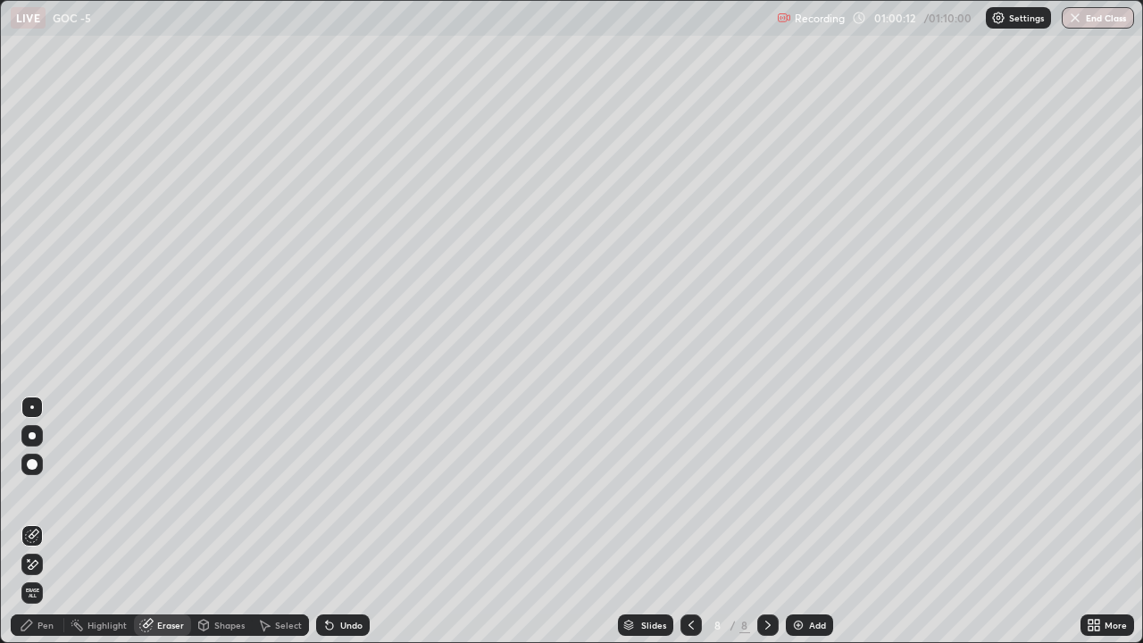
click at [36, 507] on icon at bounding box center [34, 564] width 10 height 9
click at [1098, 21] on button "End Class" at bounding box center [1098, 17] width 72 height 21
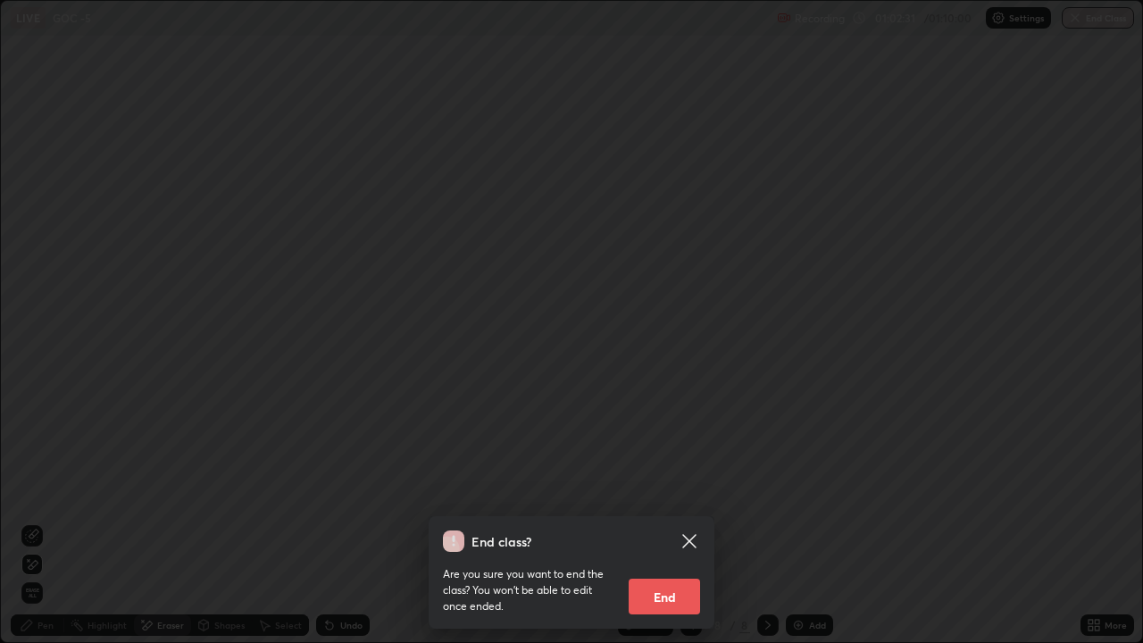
click at [675, 507] on button "End" at bounding box center [664, 597] width 71 height 36
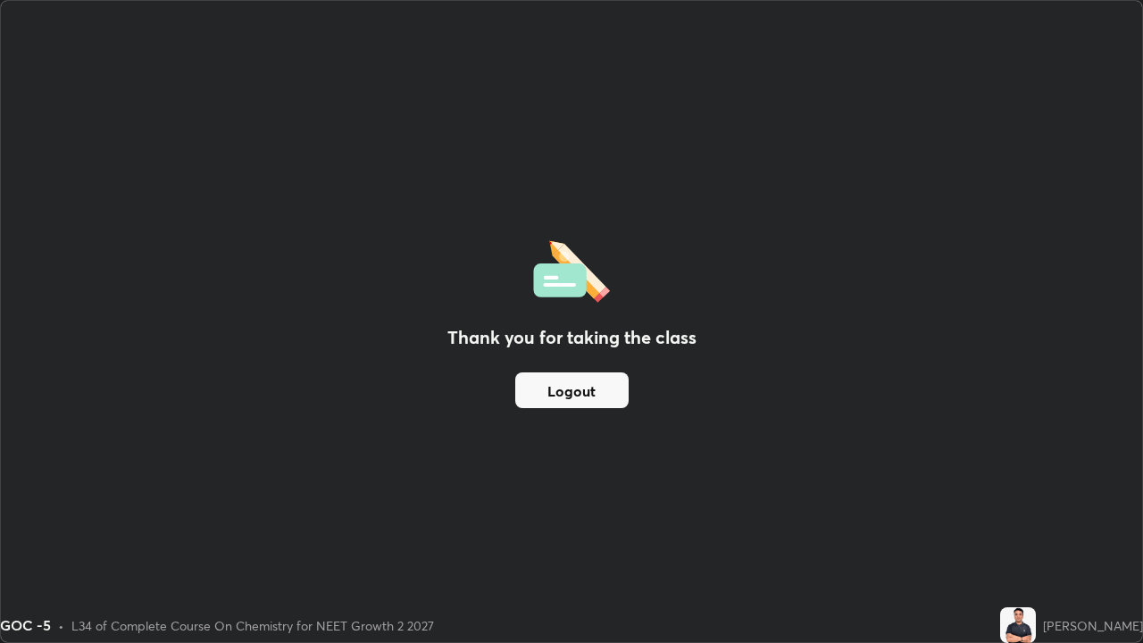
click at [594, 397] on button "Logout" at bounding box center [571, 391] width 113 height 36
click at [590, 396] on button "Logout" at bounding box center [571, 391] width 113 height 36
